Goal: Entertainment & Leisure: Consume media (video, audio)

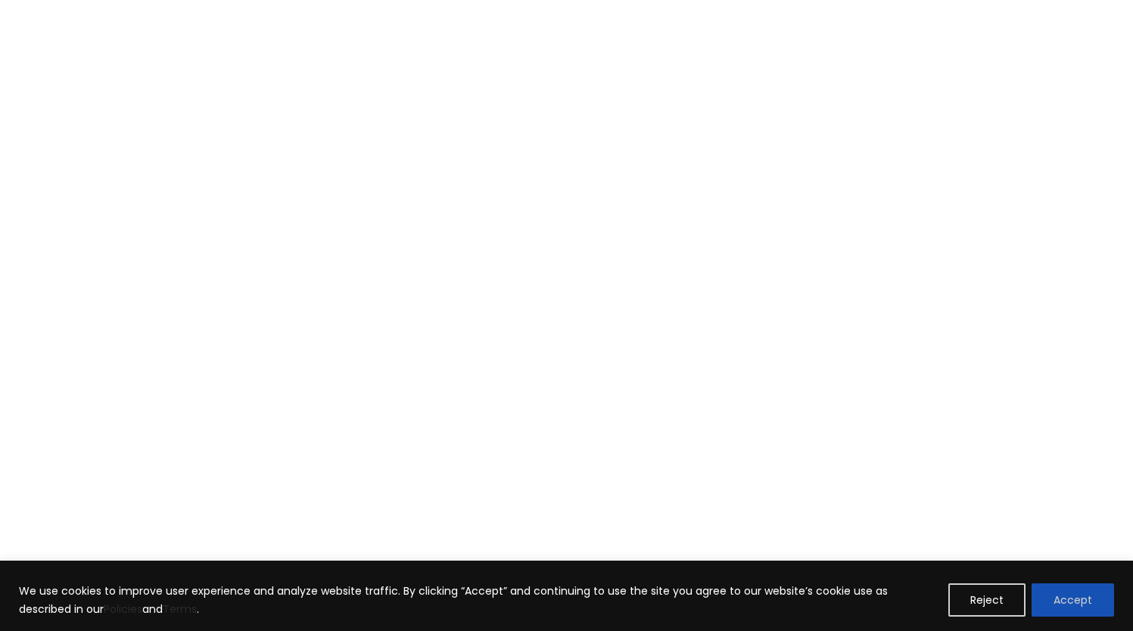
click at [1090, 591] on button "Accept" at bounding box center [1073, 600] width 83 height 33
